Goal: Task Accomplishment & Management: Manage account settings

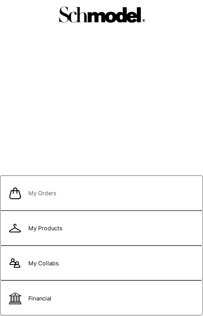
click at [64, 193] on span "My Orders" at bounding box center [101, 194] width 199 height 7
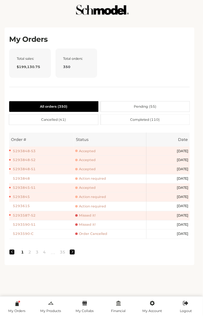
click at [87, 168] on span "Accepted" at bounding box center [85, 169] width 20 height 5
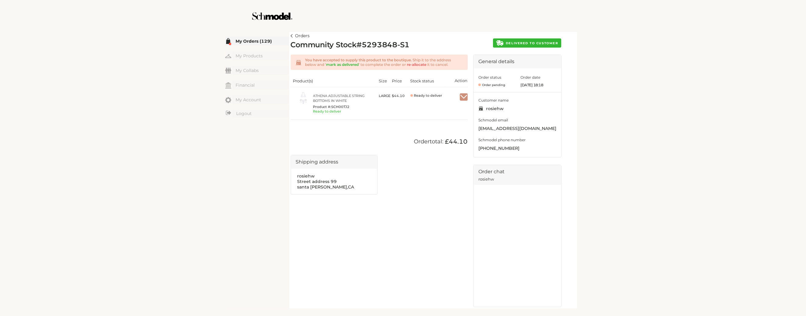
click at [203, 94] on img "button" at bounding box center [464, 96] width 8 height 5
click at [203, 34] on img at bounding box center [292, 35] width 2 height 3
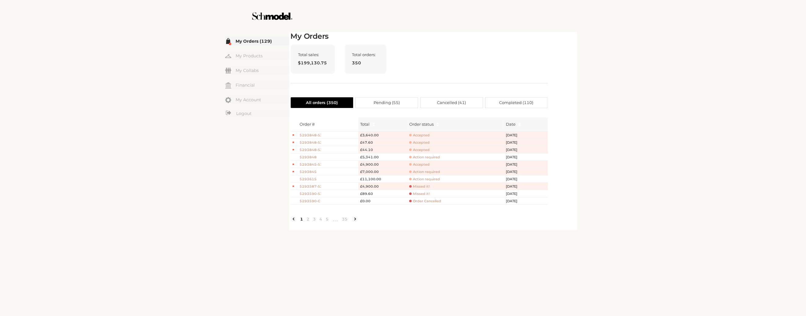
click at [203, 139] on td "Accepted" at bounding box center [455, 142] width 97 height 7
click at [203, 141] on span "Accepted" at bounding box center [419, 142] width 20 height 5
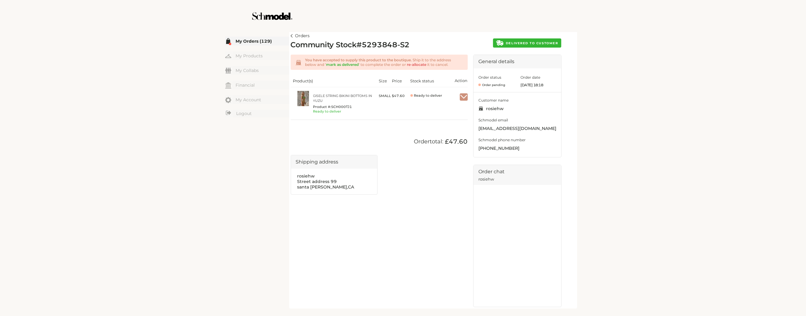
click at [203, 35] on link "Orders" at bounding box center [300, 35] width 19 height 7
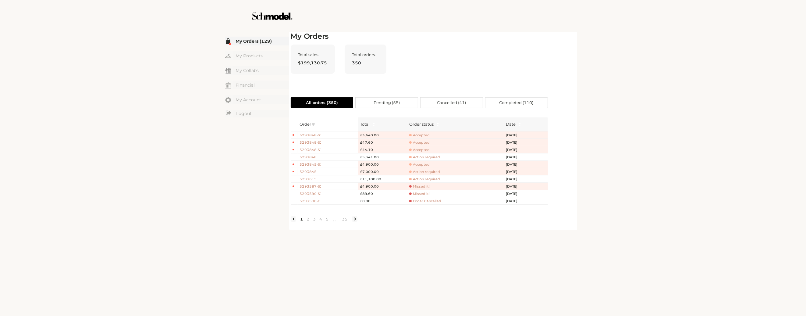
click at [203, 135] on span "Accepted" at bounding box center [419, 135] width 20 height 5
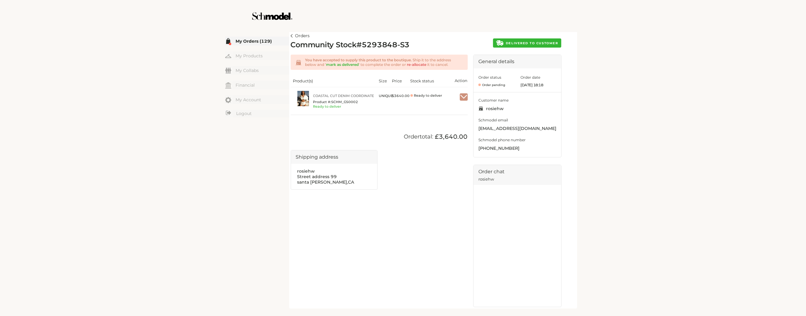
click at [203, 37] on img at bounding box center [292, 35] width 2 height 3
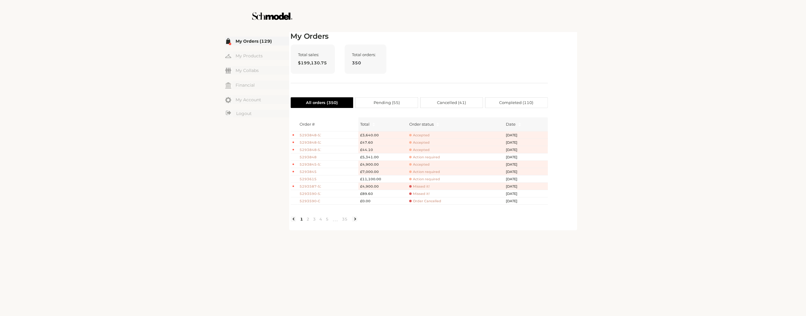
click at [203, 146] on td "5293848-S1" at bounding box center [328, 149] width 61 height 7
click at [203, 149] on span "5293848-S1" at bounding box center [310, 149] width 21 height 5
click at [203, 156] on span "5293848" at bounding box center [310, 156] width 21 height 5
click at [203, 134] on span "Accepted" at bounding box center [419, 135] width 20 height 5
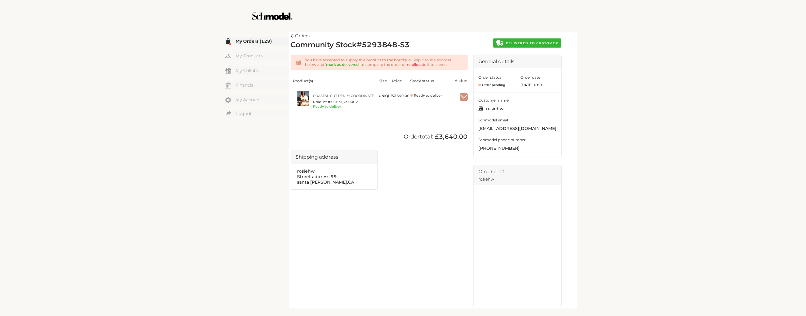
click at [203, 43] on span "DELIVERED TO CUSTOMER" at bounding box center [532, 43] width 52 height 4
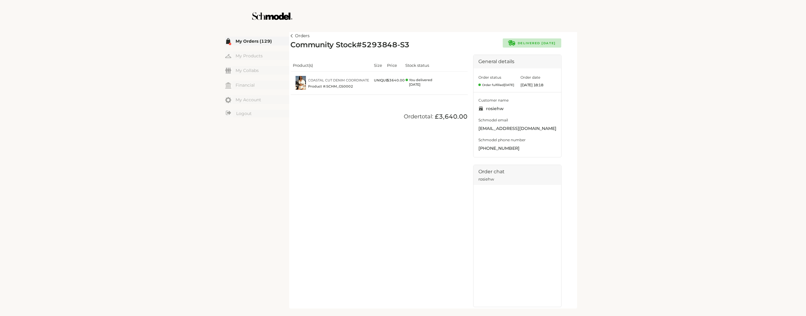
click at [203, 33] on link "Orders" at bounding box center [300, 35] width 19 height 7
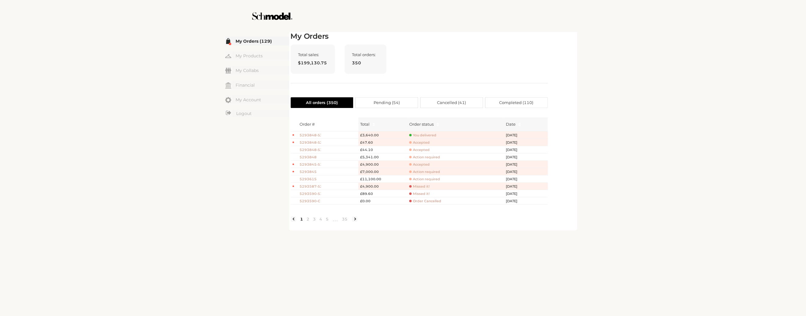
click at [203, 142] on span "Accepted" at bounding box center [419, 142] width 20 height 5
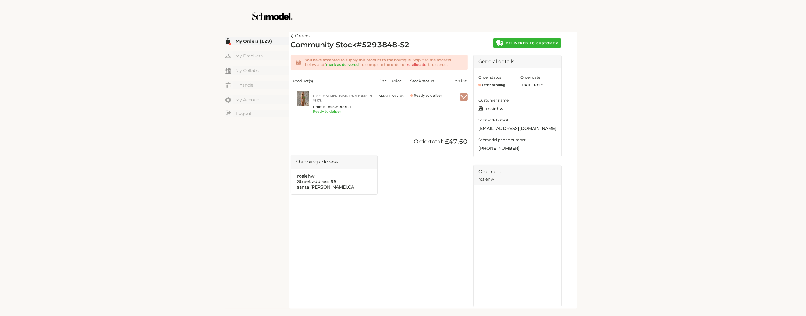
click at [203, 44] on span "DELIVERED TO CUSTOMER" at bounding box center [532, 43] width 52 height 4
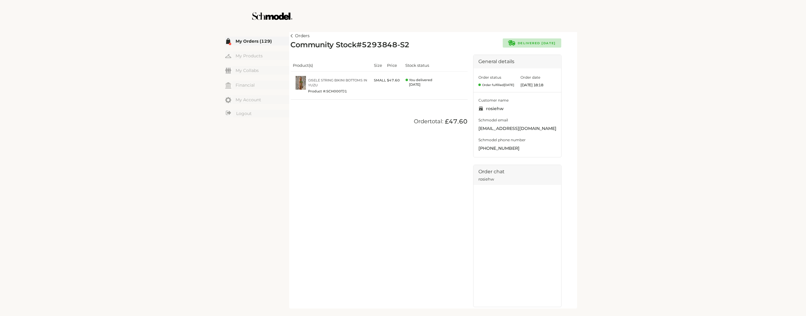
click at [203, 35] on link "Orders" at bounding box center [300, 35] width 19 height 7
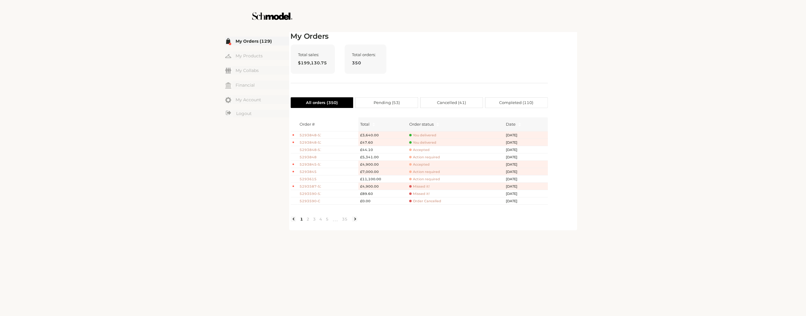
click at [203, 148] on span "Accepted" at bounding box center [419, 149] width 20 height 5
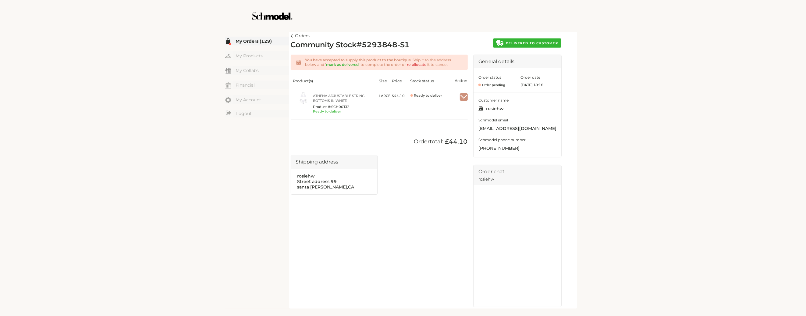
click at [203, 45] on button "DELIVERED TO CUSTOMER" at bounding box center [527, 42] width 68 height 9
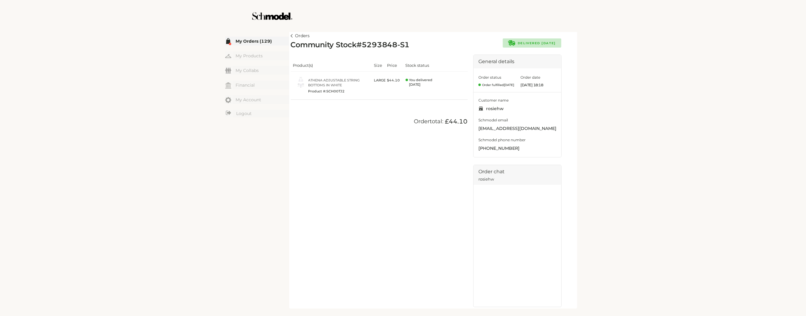
click at [203, 35] on img at bounding box center [292, 35] width 2 height 3
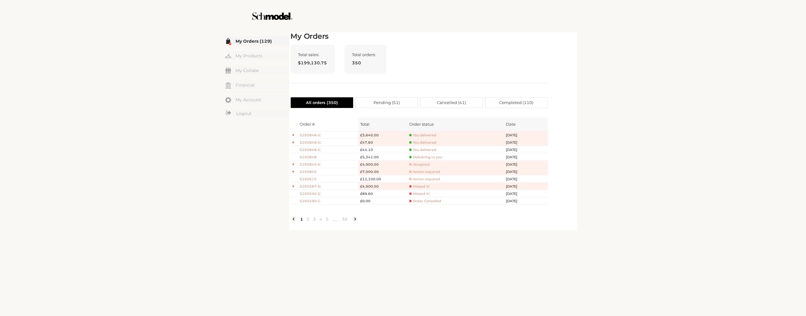
click at [203, 155] on span "Delivering to you" at bounding box center [425, 157] width 33 height 5
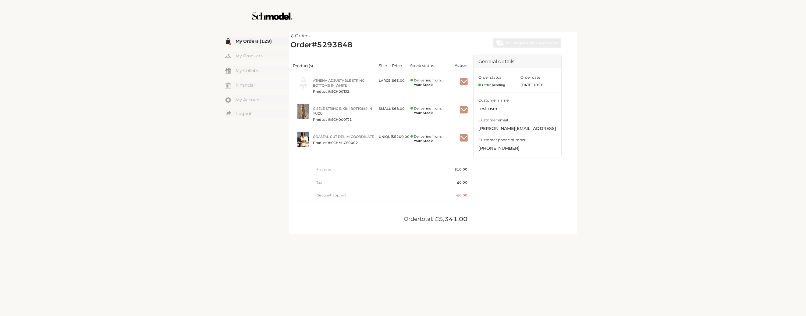
click at [203, 86] on div at bounding box center [464, 82] width 8 height 12
click at [203, 82] on img "button" at bounding box center [464, 81] width 8 height 5
click at [203, 92] on span "Mark as received" at bounding box center [444, 96] width 44 height 11
click at [203, 121] on span "Mark as received" at bounding box center [444, 125] width 44 height 11
click at [203, 138] on img "button" at bounding box center [464, 137] width 8 height 5
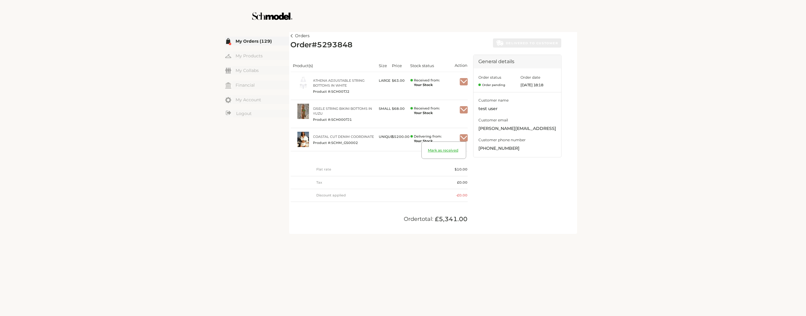
click at [203, 150] on span "Mark as received" at bounding box center [444, 153] width 44 height 11
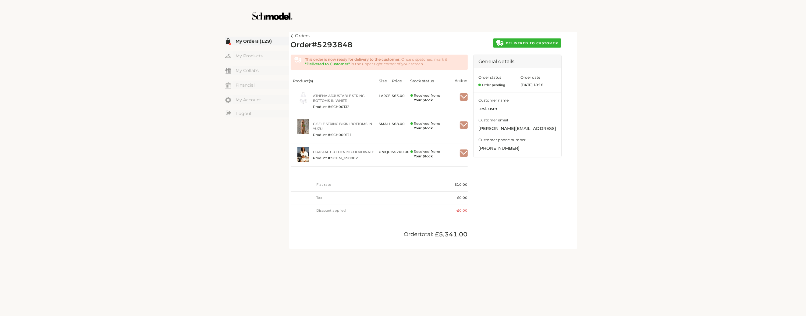
click at [203, 97] on img "button" at bounding box center [464, 96] width 8 height 5
click at [203, 37] on div "Orders Order # 5293848 DELIVERED TO CUSTOMER This order is now ready for delive…" at bounding box center [433, 139] width 285 height 215
click at [203, 36] on div "Orders Order # 5293848 DELIVERED TO CUSTOMER This order is now ready for delive…" at bounding box center [433, 139] width 285 height 215
click at [203, 93] on button "button" at bounding box center [464, 96] width 8 height 7
click at [203, 107] on span "Reject this stock (Find a new supplier)" at bounding box center [424, 112] width 83 height 11
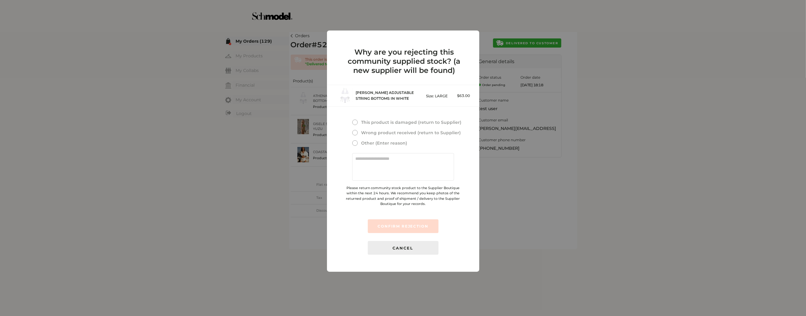
click at [203, 122] on span "This product is damaged (return to Supplier)" at bounding box center [410, 121] width 101 height 5
click at [203, 224] on span "CONFIRM REJECTION" at bounding box center [402, 226] width 51 height 5
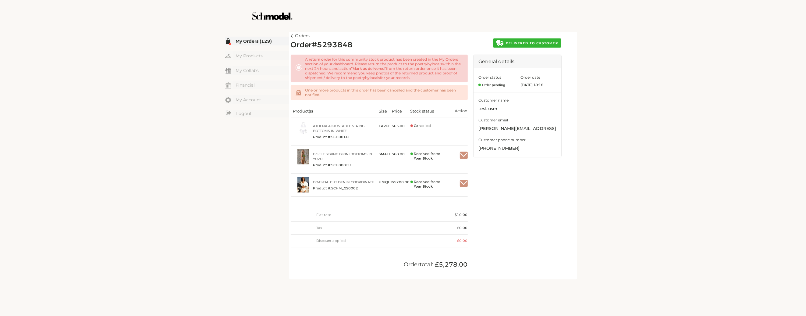
click at [203, 220] on div "General details Order status Order pending Order date Sep 16 2025, 18:18 Custom…" at bounding box center [517, 166] width 88 height 223
click at [203, 154] on img "button" at bounding box center [464, 154] width 8 height 5
click at [203, 166] on span "Reject this stock (Find a new supplier)" at bounding box center [424, 170] width 83 height 11
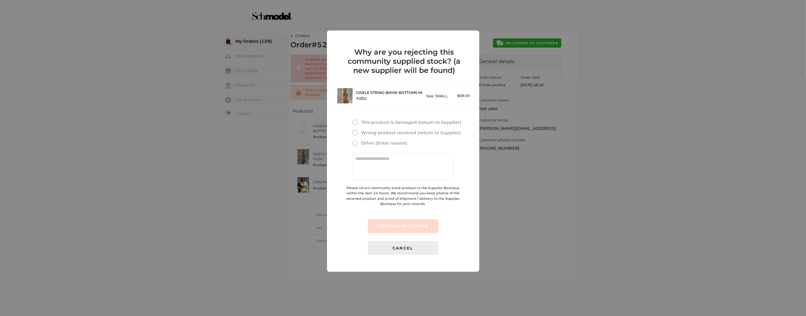
click at [203, 121] on span at bounding box center [354, 121] width 5 height 5
click at [203, 227] on span "CONFIRM REJECTION" at bounding box center [402, 226] width 51 height 5
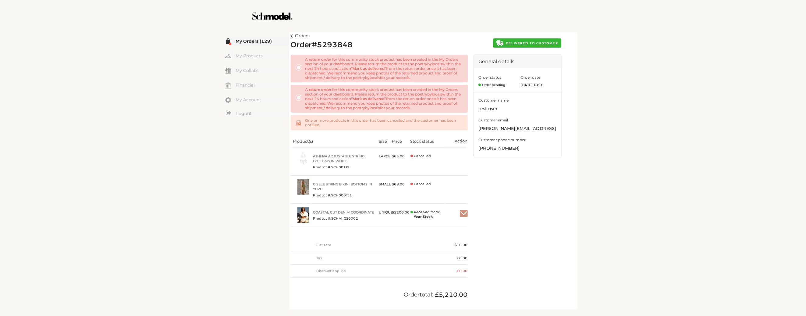
click at [203, 213] on img "button" at bounding box center [464, 213] width 8 height 5
click at [203, 226] on span "Reject this stock (Find a new supplier)" at bounding box center [424, 228] width 83 height 11
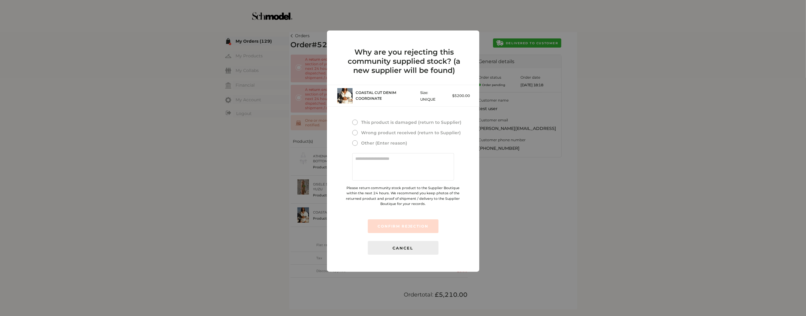
click at [203, 133] on span "Wrong product received (return to Supplier)" at bounding box center [410, 132] width 101 height 5
click at [203, 224] on span "CONFIRM REJECTION" at bounding box center [402, 226] width 51 height 5
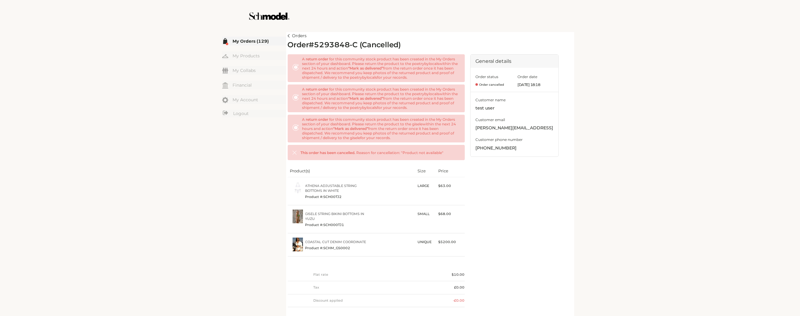
scroll to position [6, 0]
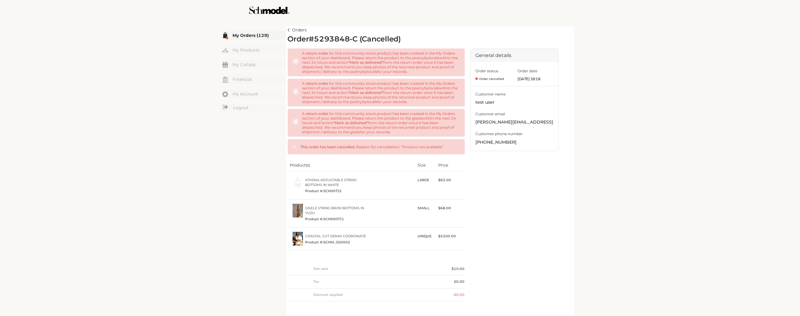
click at [203, 28] on img at bounding box center [289, 29] width 2 height 3
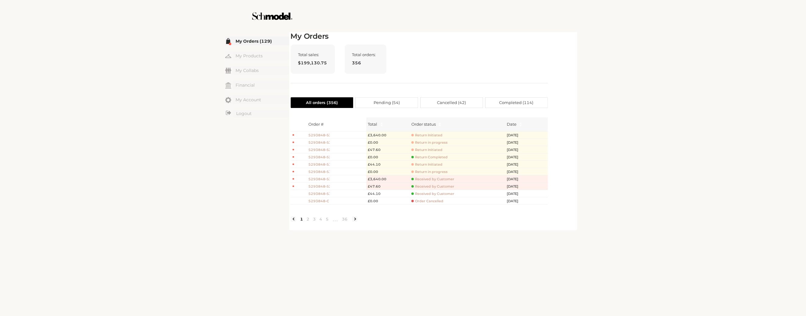
click at [203, 149] on span "Return Initiated" at bounding box center [426, 149] width 31 height 5
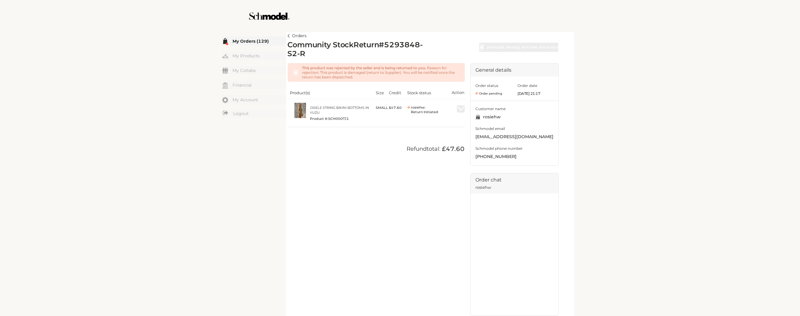
click at [203, 35] on img at bounding box center [289, 35] width 2 height 3
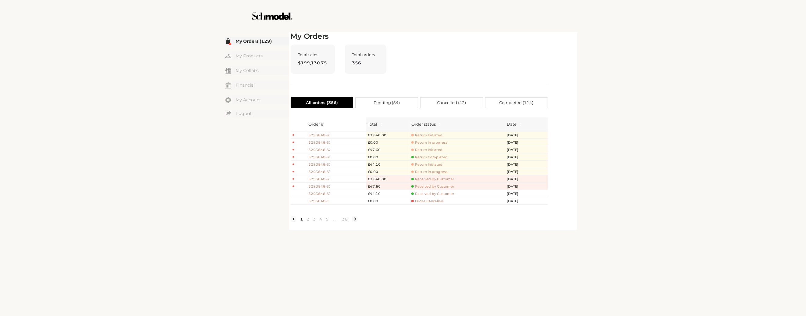
click at [203, 38] on link "My Orders (129)" at bounding box center [257, 41] width 64 height 9
click at [248, 114] on link "Logout" at bounding box center [257, 114] width 64 height 8
